Goal: Check status: Check status

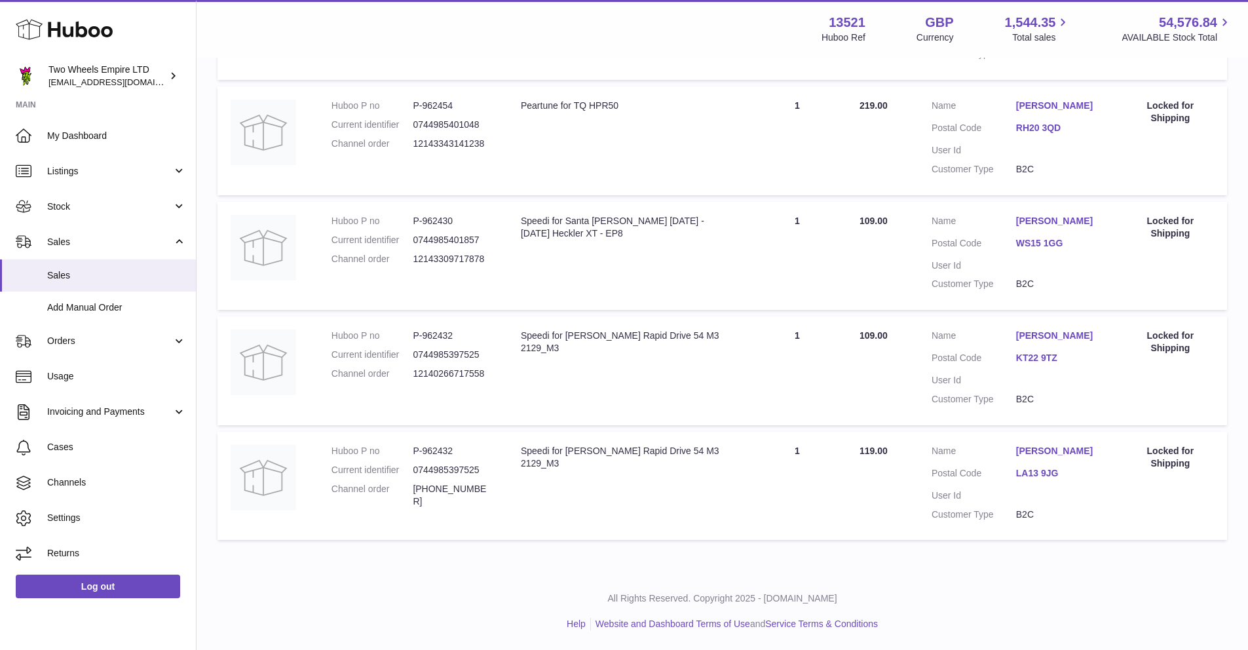
click at [79, 35] on use at bounding box center [64, 30] width 97 height 20
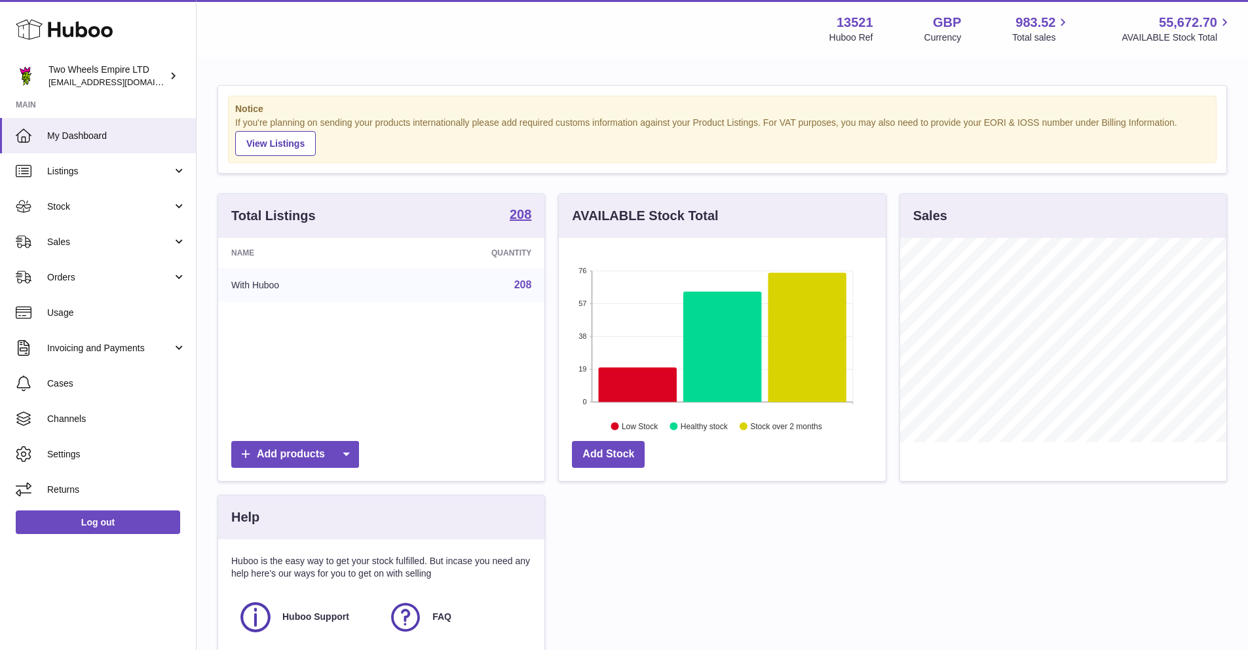
scroll to position [204, 327]
click at [67, 208] on span "Stock" at bounding box center [109, 206] width 125 height 12
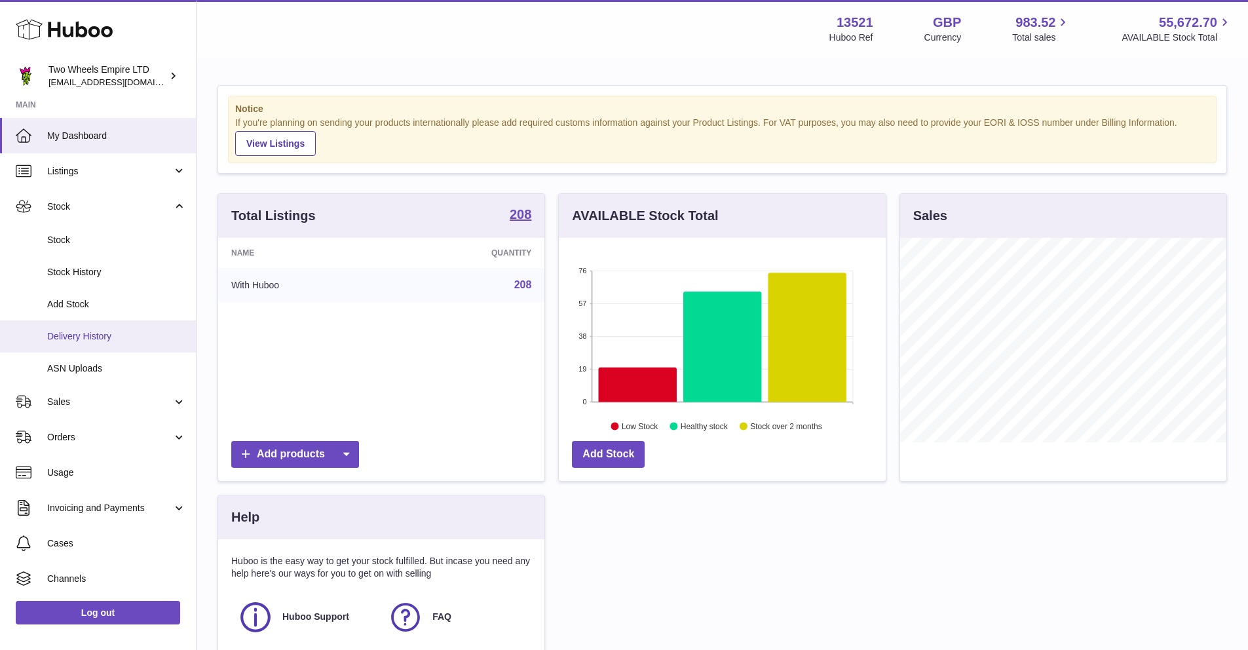
click at [84, 335] on span "Delivery History" at bounding box center [116, 336] width 139 height 12
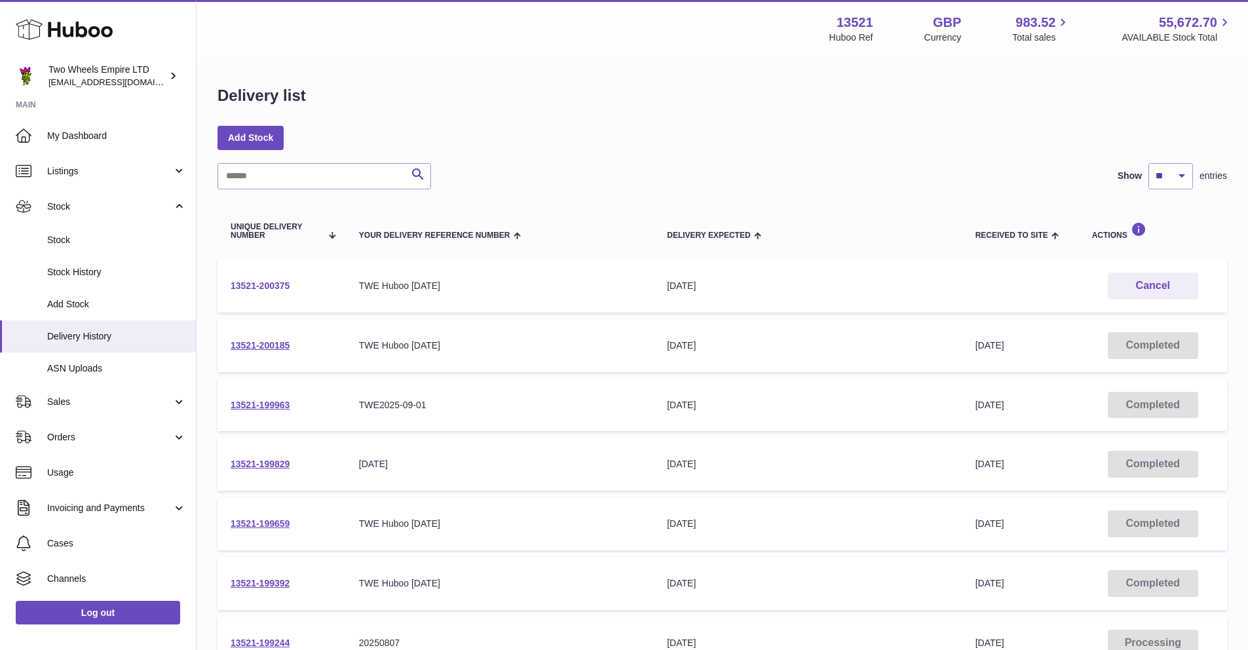
click at [273, 286] on link "13521-200375" at bounding box center [260, 285] width 59 height 10
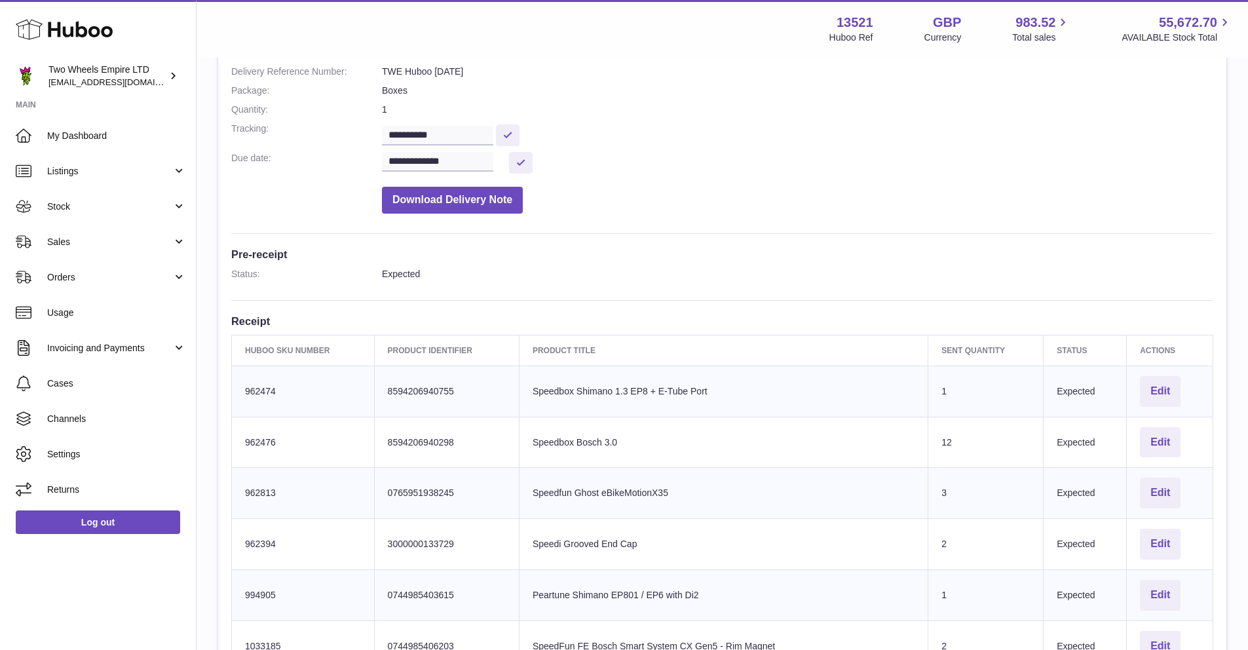
scroll to position [134, 0]
